Goal: Book appointment/travel/reservation

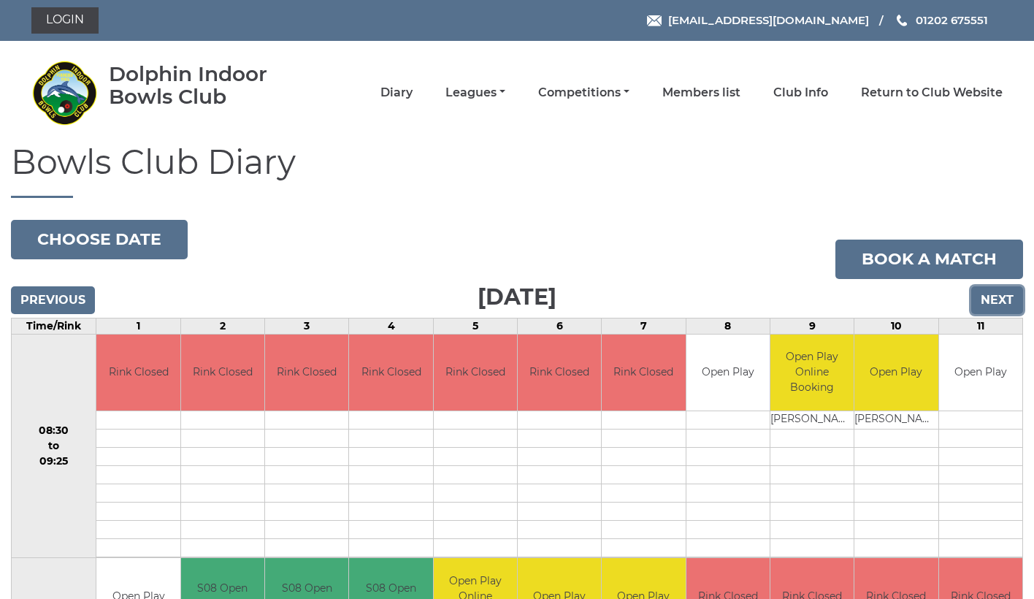
click at [1018, 299] on input "Next" at bounding box center [997, 300] width 52 height 28
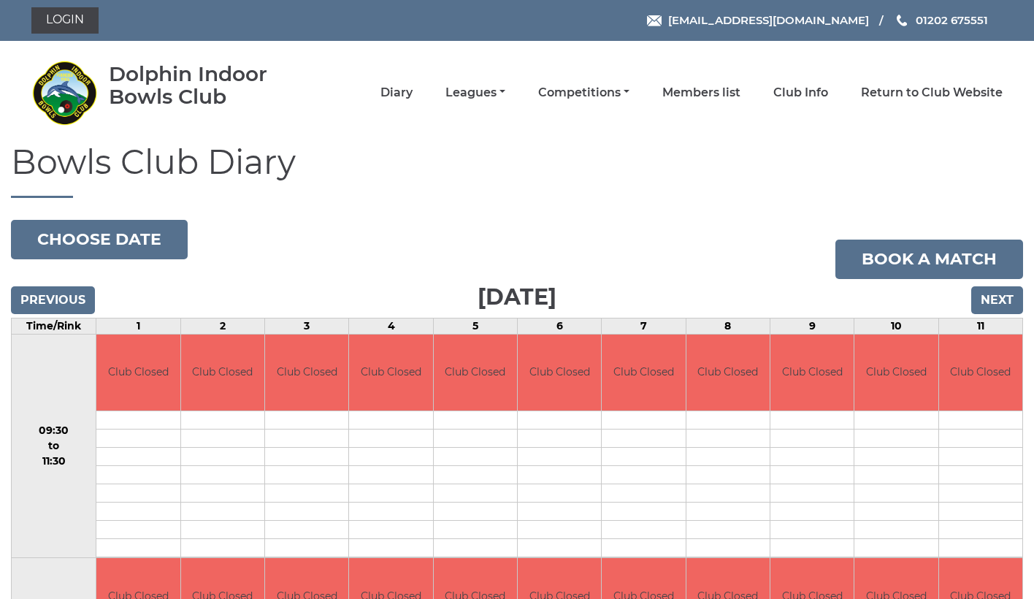
scroll to position [221, 0]
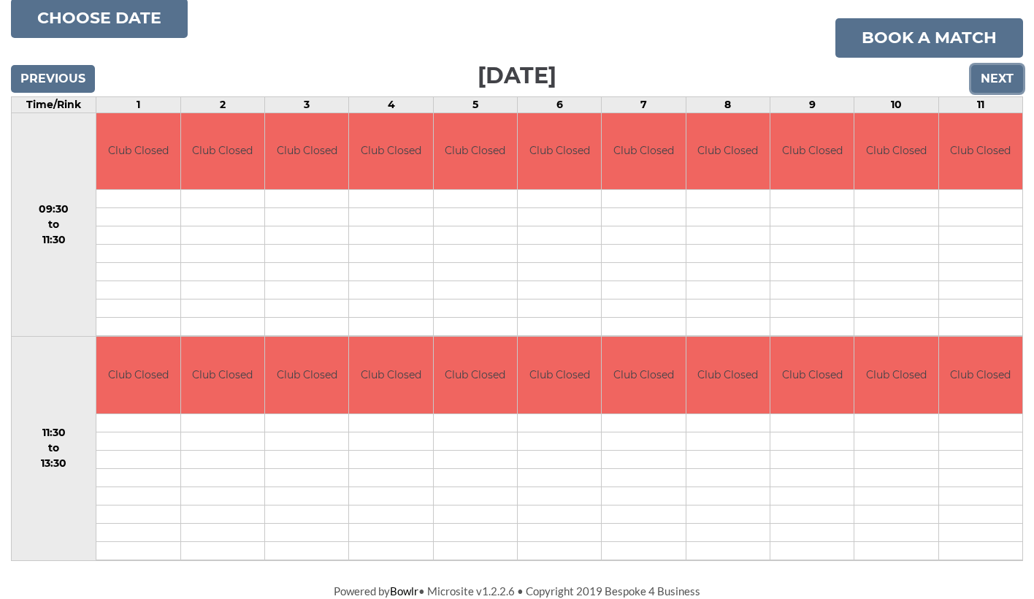
click at [1000, 81] on input "Next" at bounding box center [997, 79] width 52 height 28
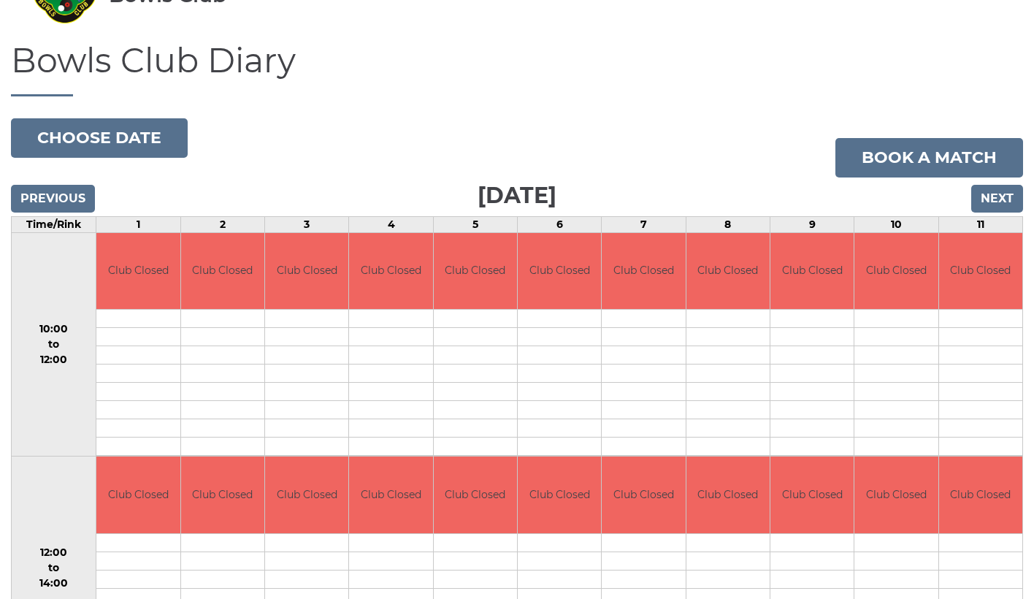
scroll to position [221, 0]
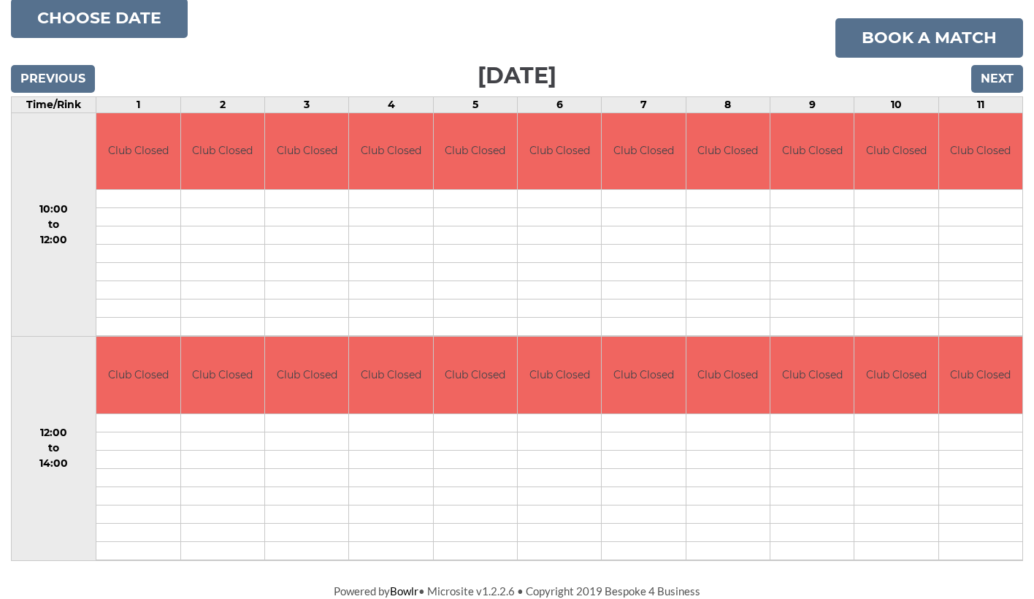
click at [1007, 62] on div "Previous Next" at bounding box center [517, 69] width 1012 height 22
click at [1005, 72] on input "Next" at bounding box center [997, 79] width 52 height 28
